Goal: Transaction & Acquisition: Purchase product/service

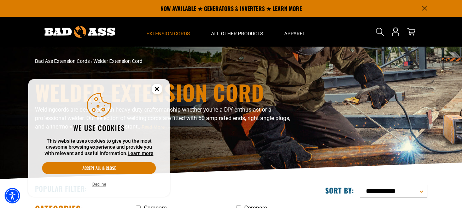
click at [158, 90] on icon "Close this option" at bounding box center [157, 89] width 2 height 2
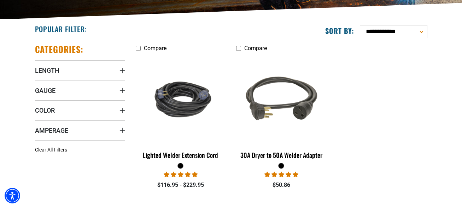
scroll to position [177, 0]
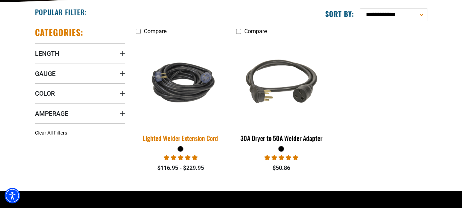
click at [200, 136] on div "Lighted Welder Extension Cord" at bounding box center [181, 138] width 90 height 6
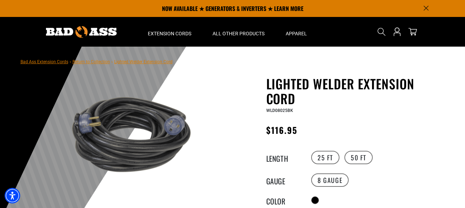
click at [62, 60] on link "Bad Ass Extension Cords" at bounding box center [44, 61] width 48 height 5
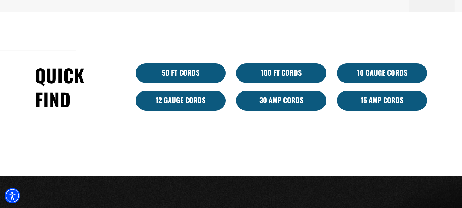
scroll to position [389, 0]
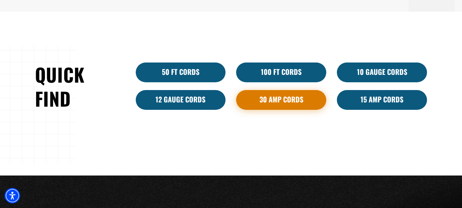
click at [295, 100] on link "30 Amp Cords" at bounding box center [281, 100] width 90 height 20
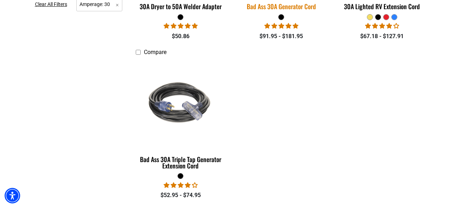
scroll to position [318, 0]
